Goal: Task Accomplishment & Management: Manage account settings

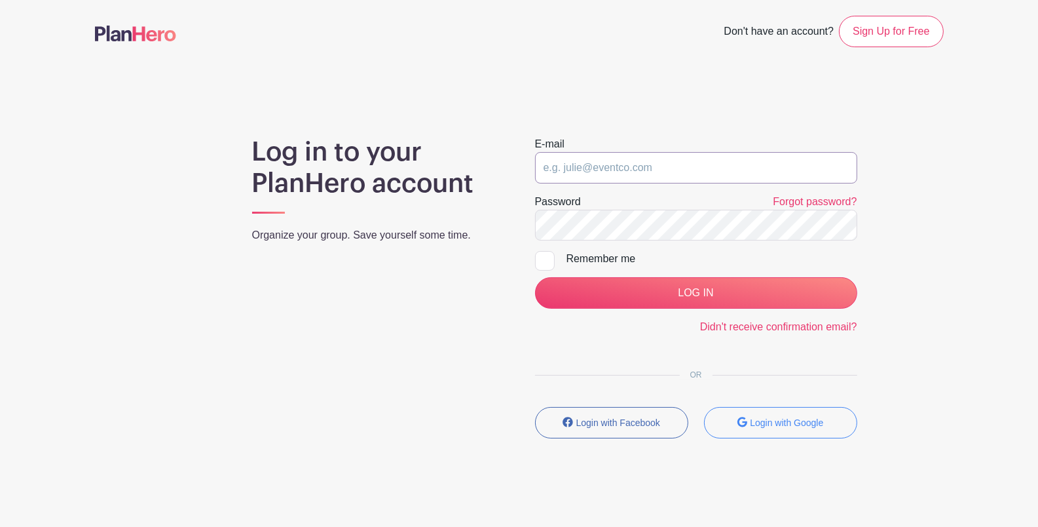
type input "[EMAIL_ADDRESS][DOMAIN_NAME]"
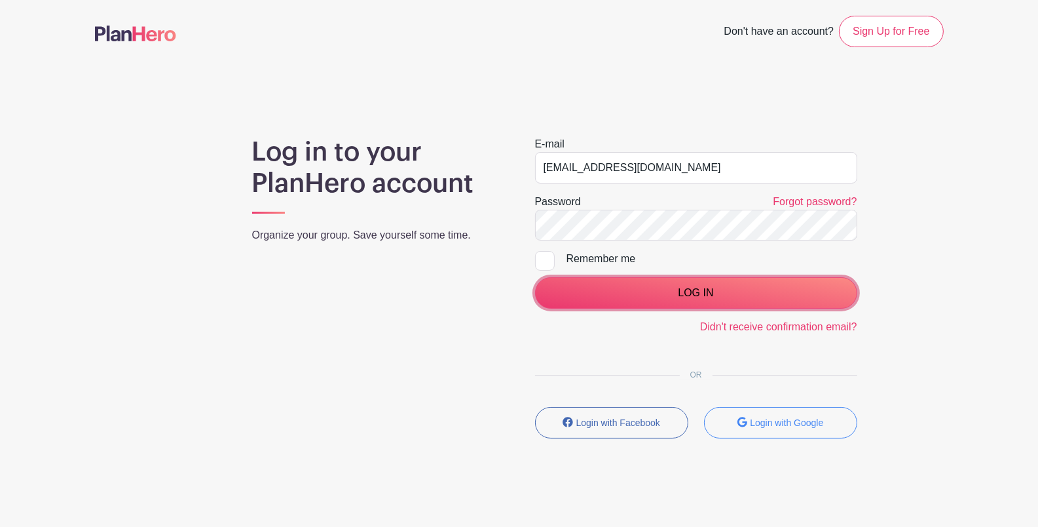
click at [654, 283] on input "LOG IN" at bounding box center [696, 292] width 322 height 31
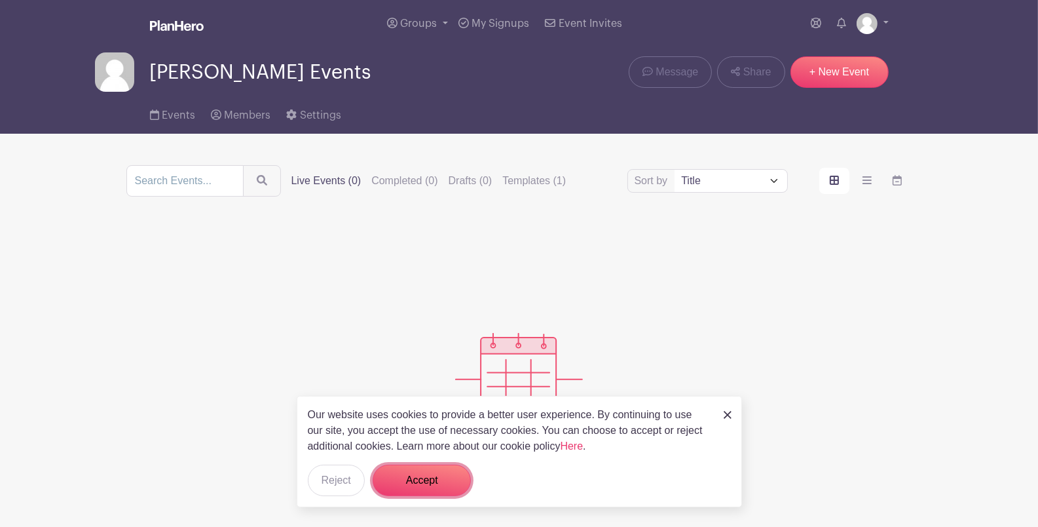
click at [433, 485] on button "Accept" at bounding box center [422, 479] width 98 height 31
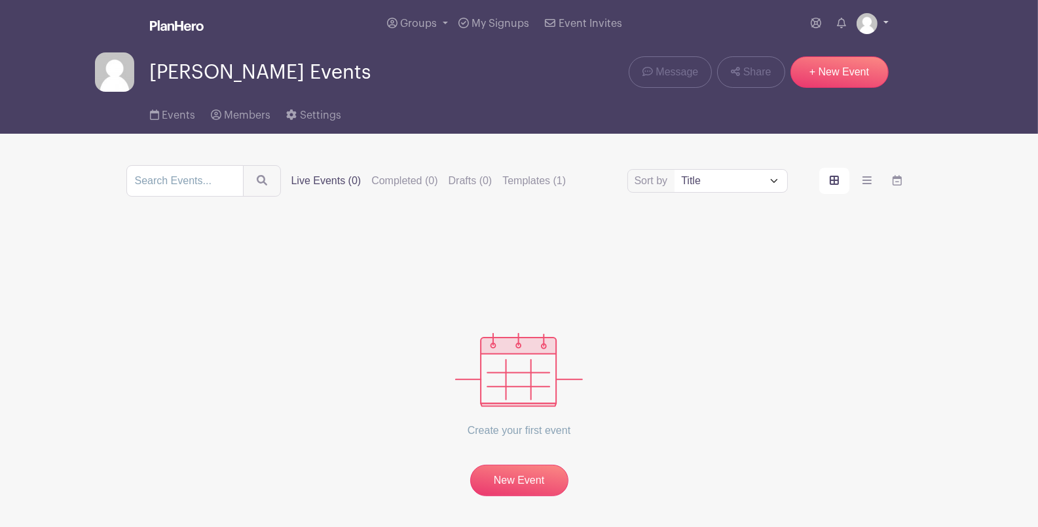
click at [878, 19] on link at bounding box center [873, 23] width 32 height 21
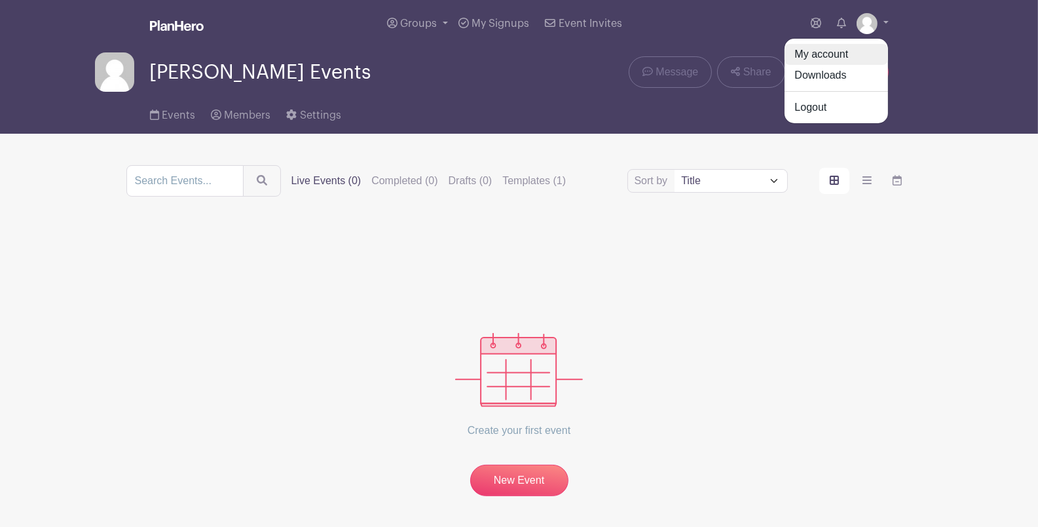
click at [832, 51] on link "My account" at bounding box center [836, 54] width 103 height 21
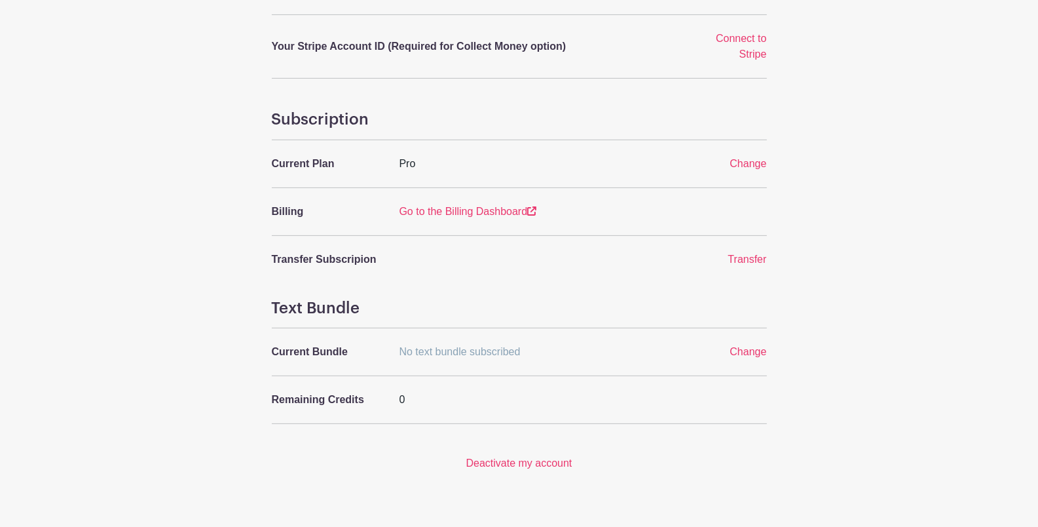
scroll to position [480, 0]
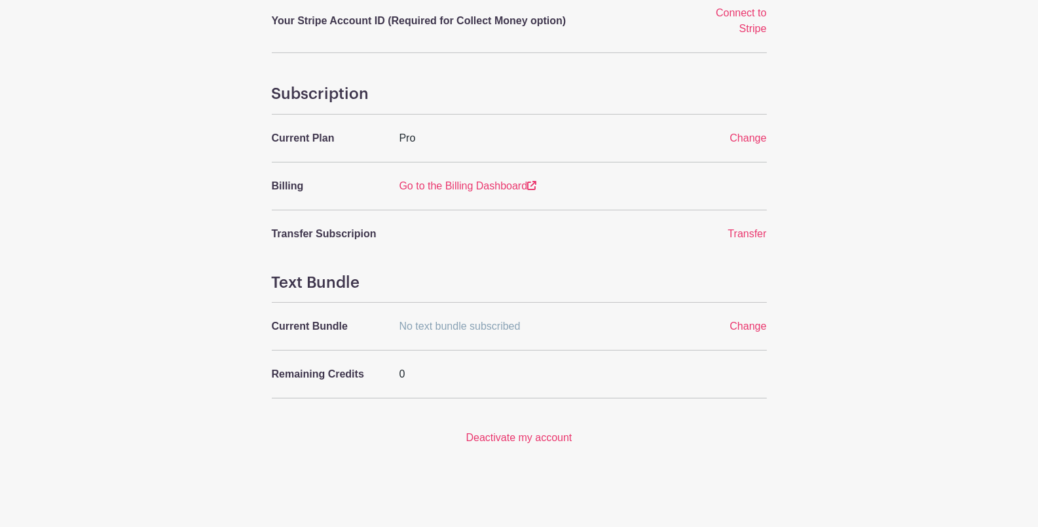
click at [447, 178] on div "Go to the Billing Dashboard" at bounding box center [541, 186] width 298 height 16
click at [444, 184] on link "Go to the Billing Dashboard" at bounding box center [469, 185] width 138 height 11
